Goal: Information Seeking & Learning: Find contact information

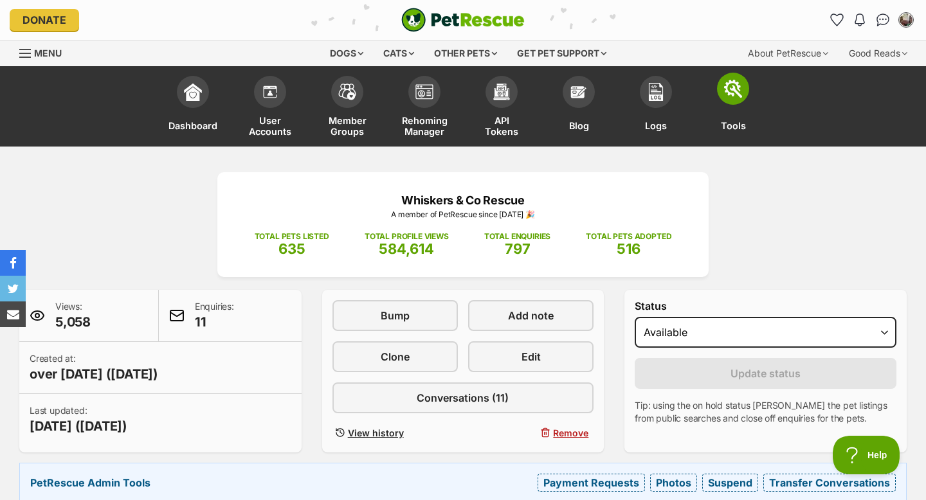
click at [731, 112] on link "Tools" at bounding box center [732, 107] width 77 height 77
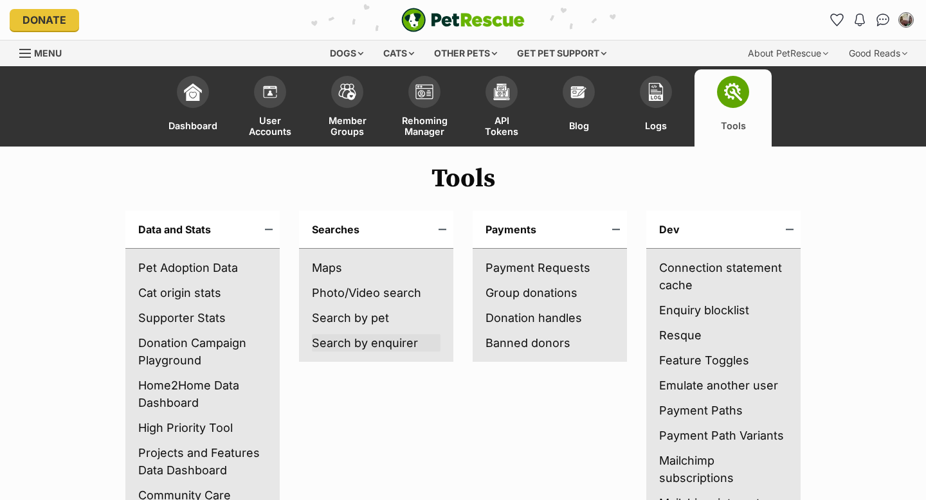
click at [349, 346] on link "Search by enquirer" at bounding box center [376, 342] width 129 height 17
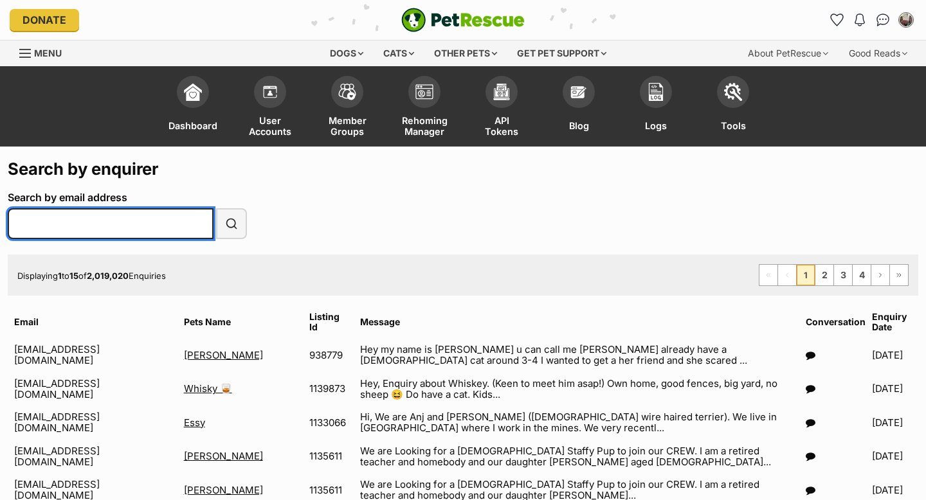
click at [57, 228] on input "Search by email address" at bounding box center [111, 223] width 206 height 31
paste input "helenchessonbrown@gmail.com"
type input "helenchessonbrown@gmail.com"
click at [216, 208] on button "Search" at bounding box center [231, 223] width 31 height 31
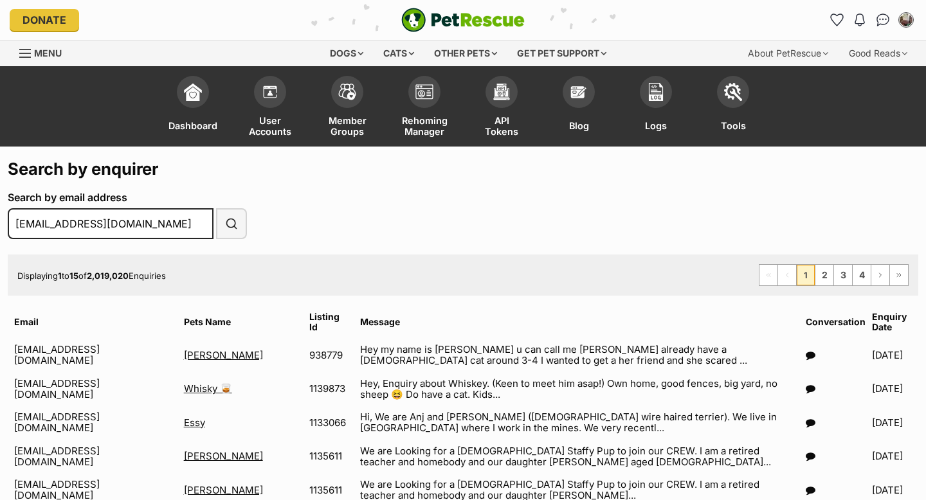
click at [599, 351] on td "Hey my name is johnson u can call me John I already have a female cat around 3-…" at bounding box center [577, 355] width 445 height 33
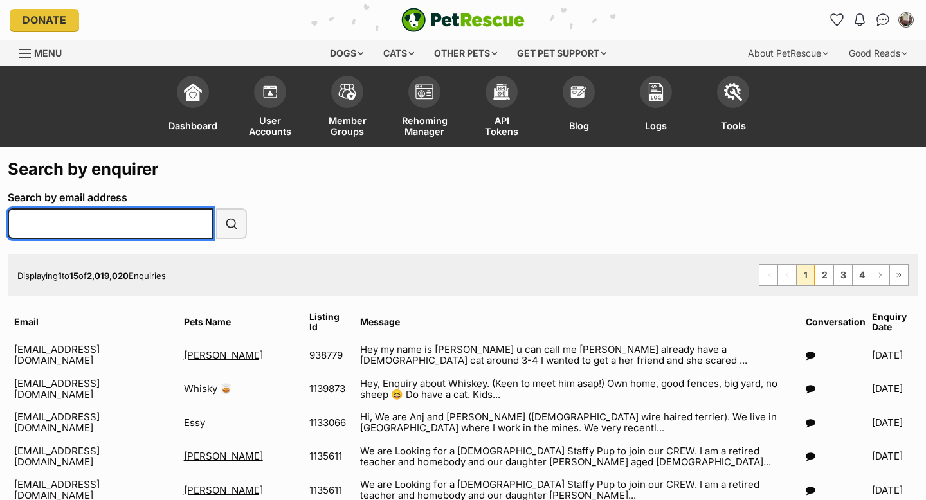
click at [53, 220] on input "Search by email address" at bounding box center [111, 223] width 206 height 31
paste input "[EMAIL_ADDRESS][DOMAIN_NAME]"
type input "[EMAIL_ADDRESS][DOMAIN_NAME]"
click at [216, 208] on button "Search" at bounding box center [231, 223] width 31 height 31
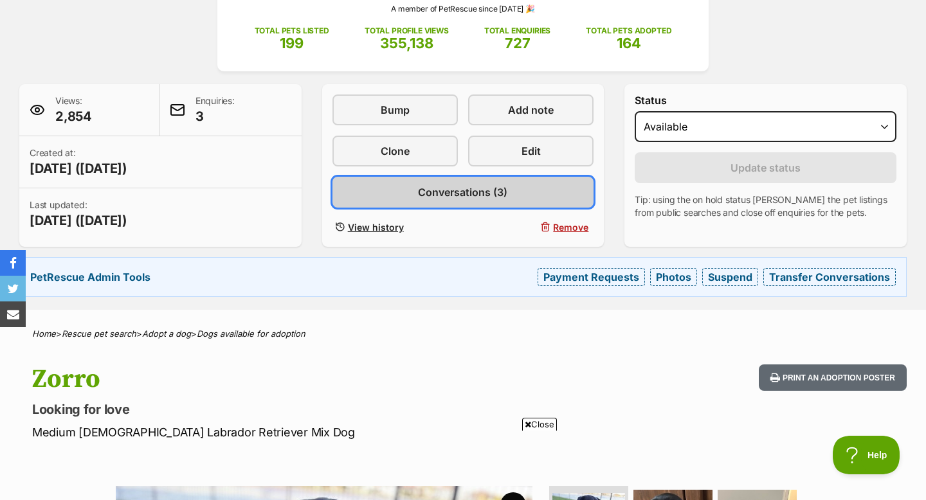
click at [446, 180] on link "Conversations (3)" at bounding box center [463, 192] width 262 height 31
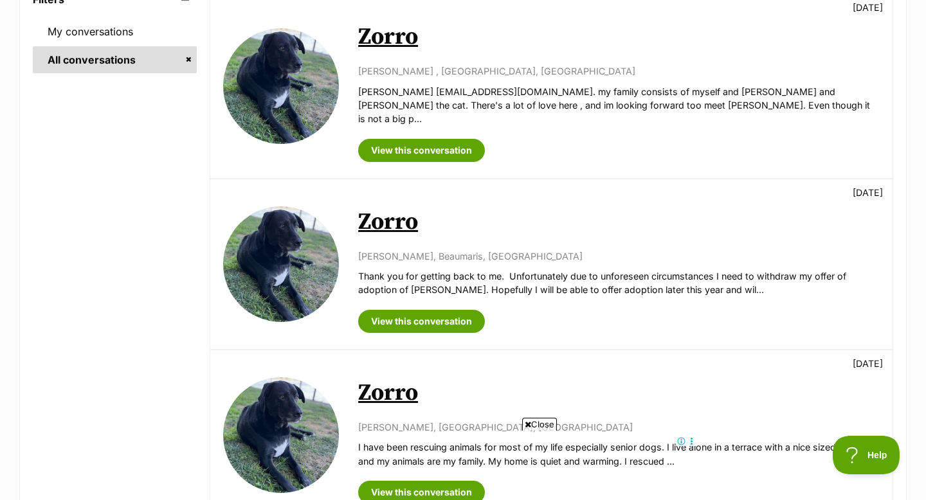
scroll to position [283, 0]
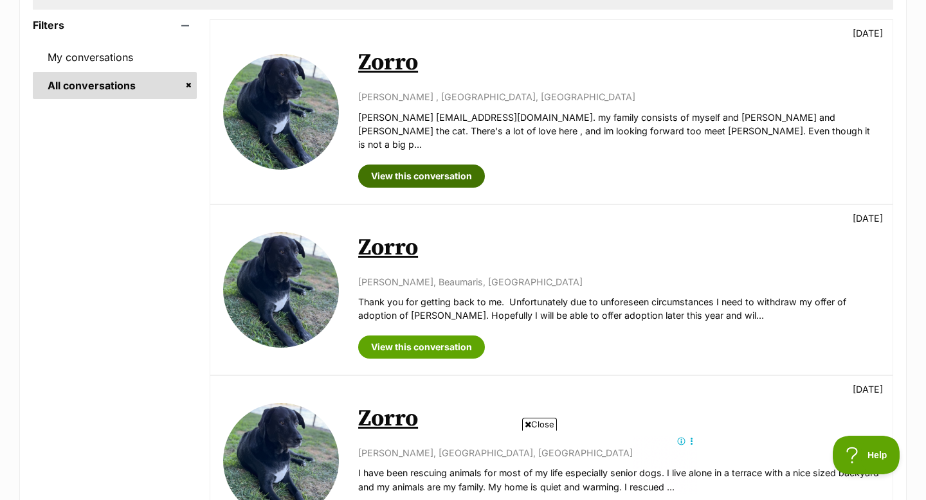
click at [438, 165] on link "View this conversation" at bounding box center [421, 176] width 127 height 23
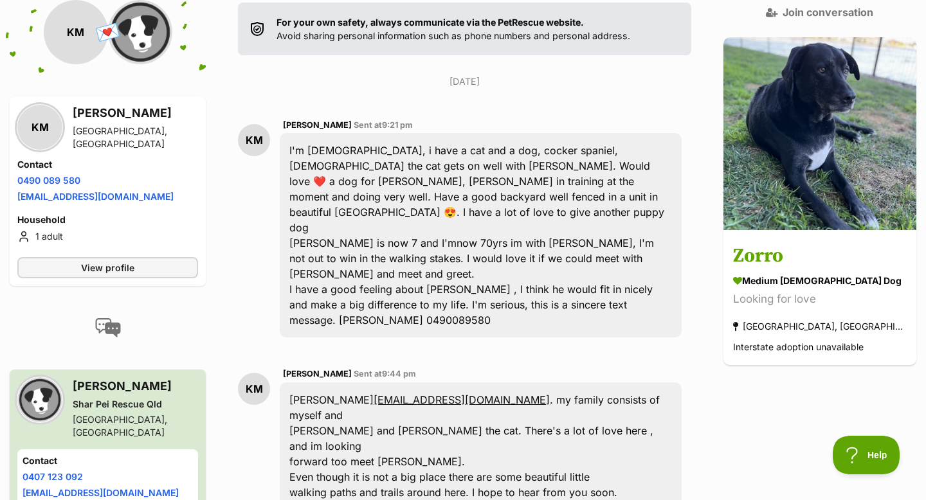
scroll to position [276, 0]
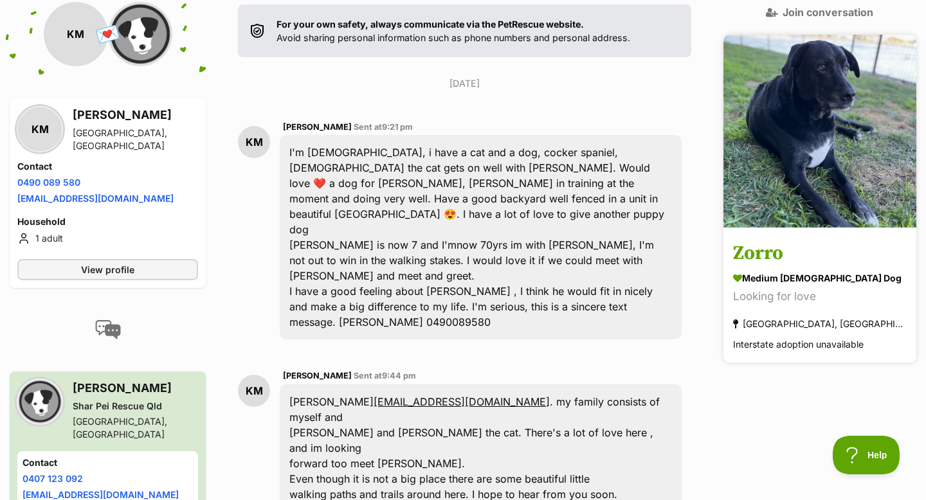
click at [800, 240] on h3 "Zorro" at bounding box center [820, 254] width 174 height 29
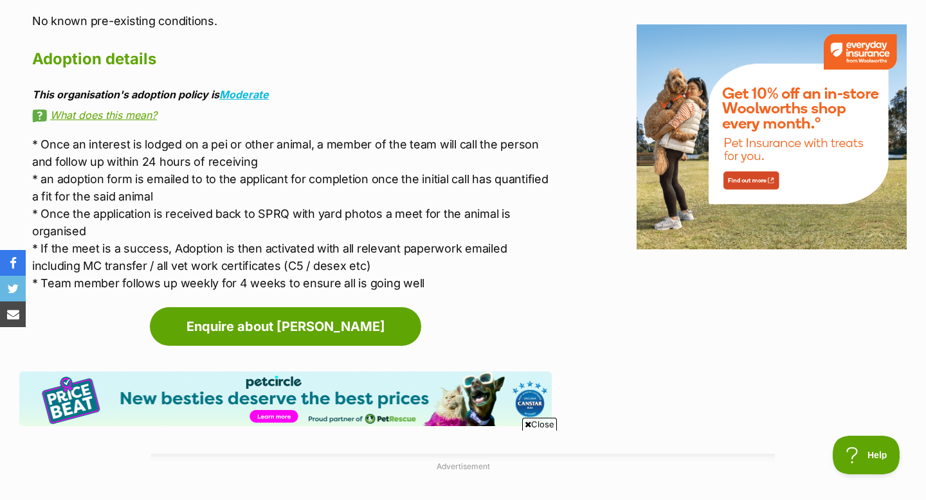
scroll to position [2134, 0]
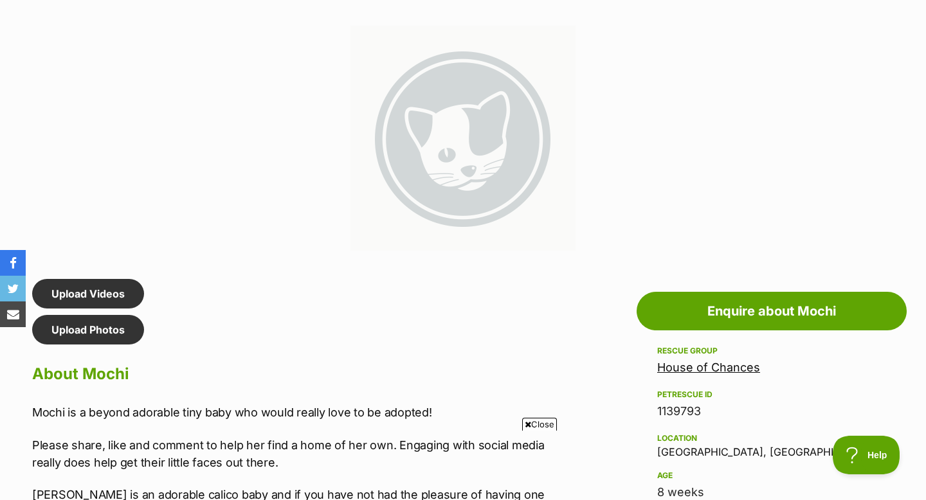
scroll to position [711, 0]
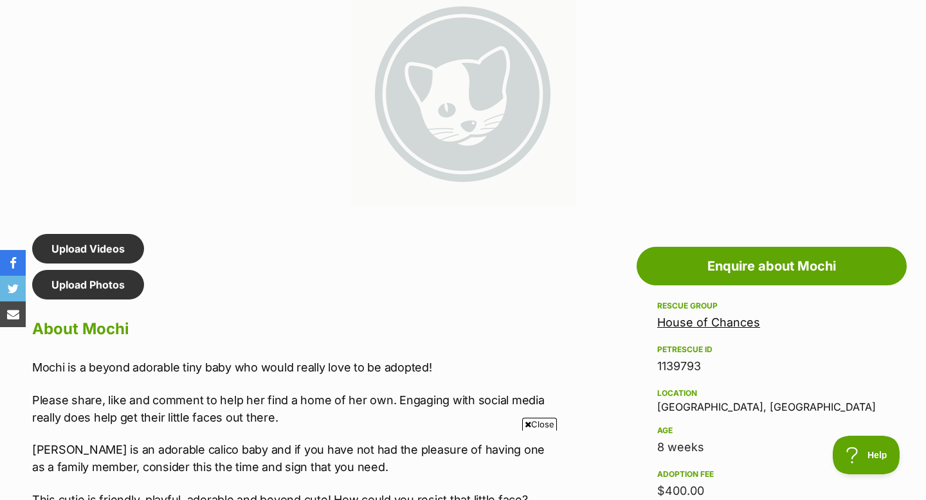
click at [728, 322] on link "House of Chances" at bounding box center [708, 322] width 103 height 13
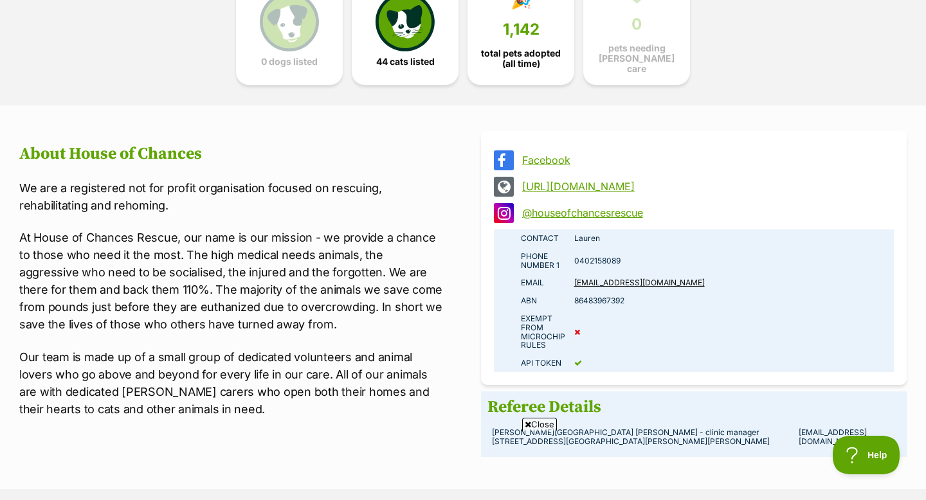
click at [613, 181] on link "http://www.hocrescue.org.au" at bounding box center [705, 187] width 366 height 12
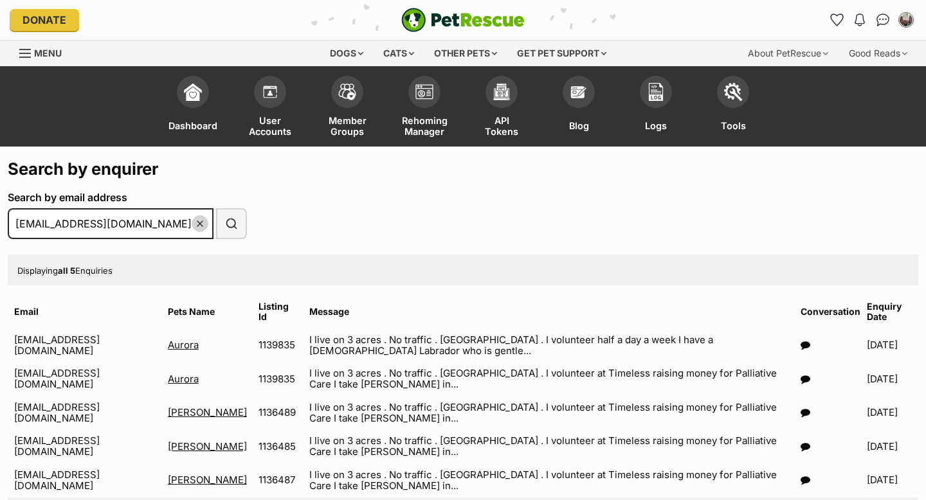
click at [28, 53] on span "Menu" at bounding box center [25, 53] width 12 height 1
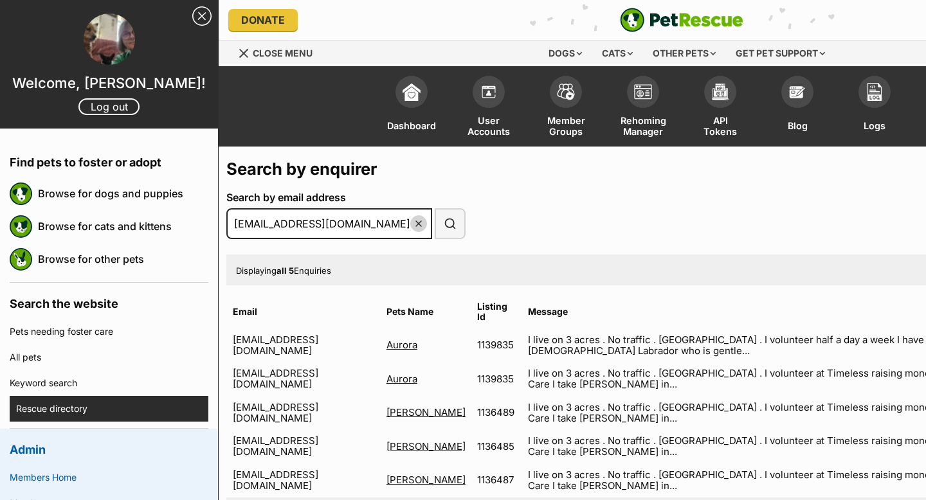
click at [82, 404] on link "Rescue directory" at bounding box center [112, 409] width 192 height 26
